Goal: Information Seeking & Learning: Learn about a topic

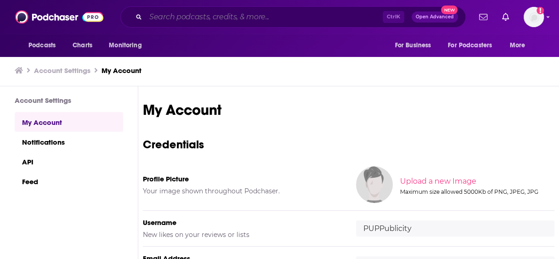
click at [209, 17] on input "Search podcasts, credits, & more..." at bounding box center [264, 17] width 237 height 15
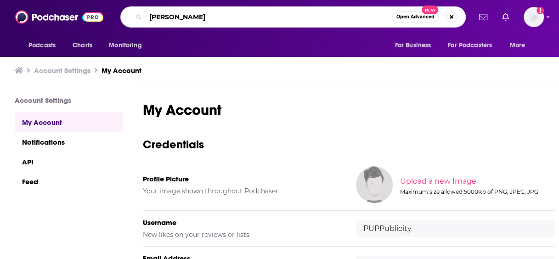
type input "[PERSON_NAME]"
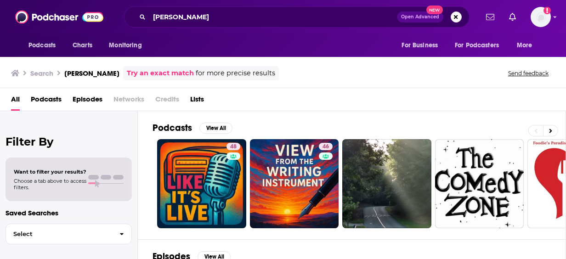
drag, startPoint x: 354, startPoint y: 124, endPoint x: 325, endPoint y: 108, distance: 32.5
click at [354, 124] on div "Podcasts View All" at bounding box center [358, 130] width 413 height 17
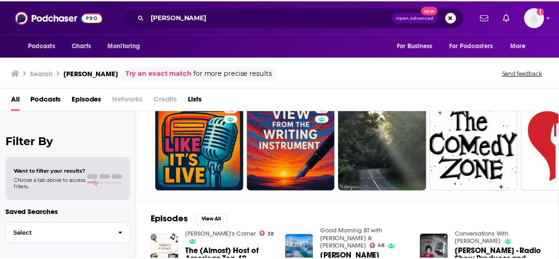
scroll to position [55, 0]
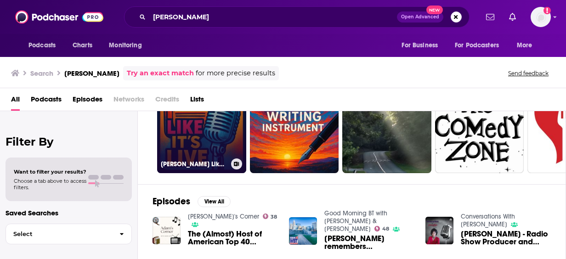
click at [201, 117] on link "48 [PERSON_NAME] Like It's Live" at bounding box center [201, 128] width 89 height 89
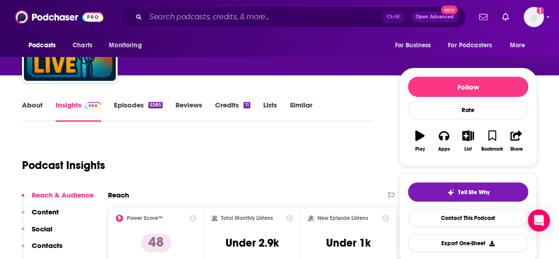
scroll to position [81, 0]
